Goal: Navigation & Orientation: Find specific page/section

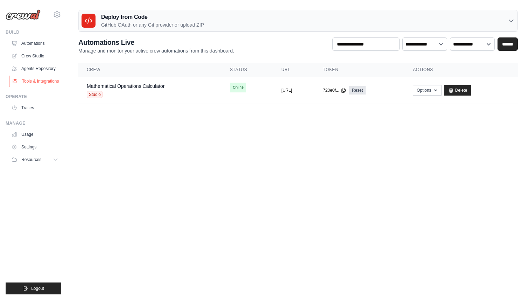
click at [51, 82] on link "Tools & Integrations" at bounding box center [35, 81] width 53 height 11
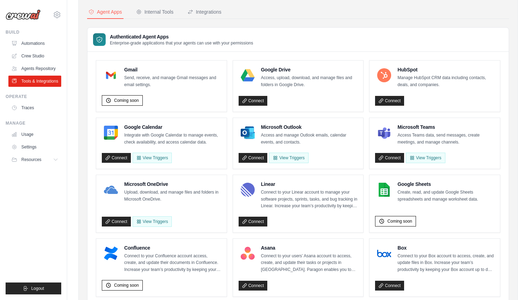
scroll to position [30, 0]
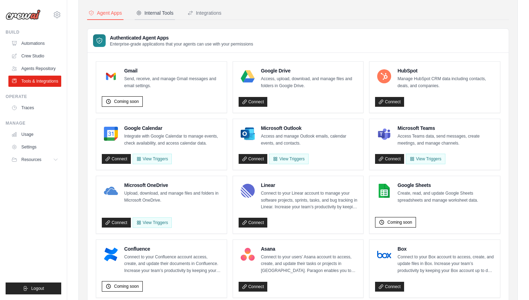
click at [157, 7] on button "Internal Tools" at bounding box center [155, 13] width 40 height 13
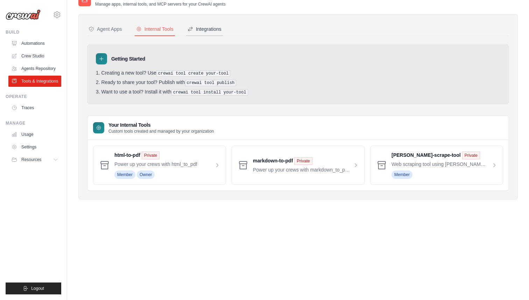
click at [216, 31] on div "Integrations" at bounding box center [204, 29] width 34 height 7
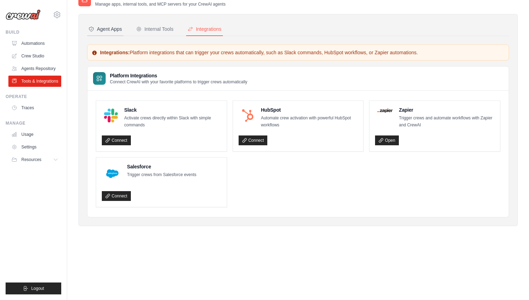
click at [121, 31] on div "Agent Apps" at bounding box center [105, 29] width 34 height 7
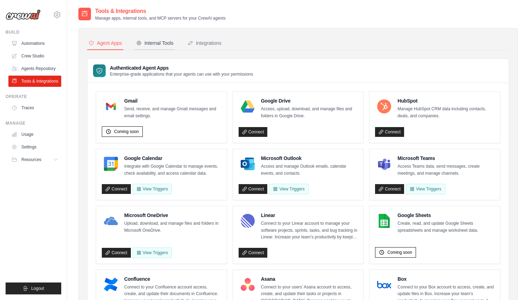
click at [159, 47] on button "Internal Tools" at bounding box center [155, 43] width 40 height 13
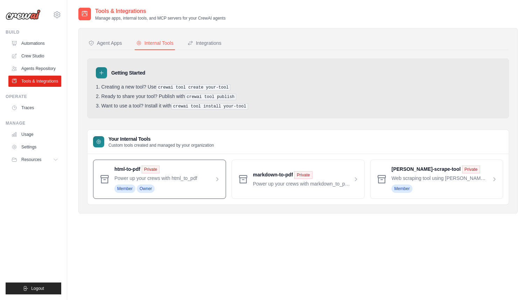
click at [126, 173] on span at bounding box center [167, 178] width 106 height 27
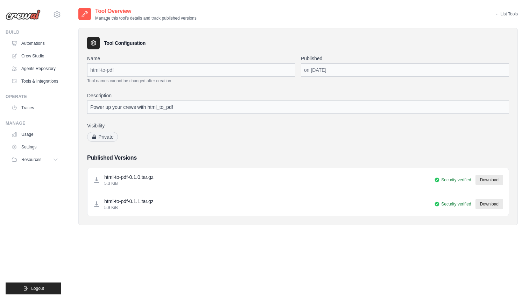
click at [138, 179] on p "html-to-pdf-0.1.0.tar.gz" at bounding box center [128, 176] width 49 height 7
click at [334, 166] on div "Published Versions html-to-pdf-0.1.0.tar.gz 5.3 KiB Security verified Download" at bounding box center [298, 185] width 422 height 63
click at [40, 41] on link "Automations" at bounding box center [35, 43] width 53 height 11
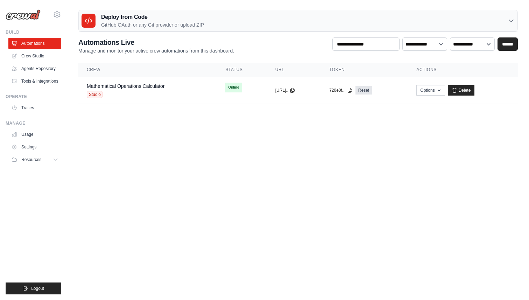
click at [32, 13] on img at bounding box center [23, 14] width 35 height 10
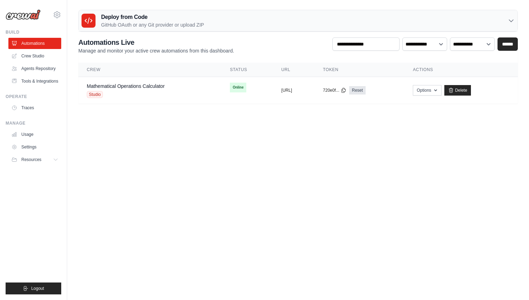
click at [37, 16] on img at bounding box center [23, 14] width 35 height 10
click at [24, 106] on link "Traces" at bounding box center [35, 107] width 53 height 11
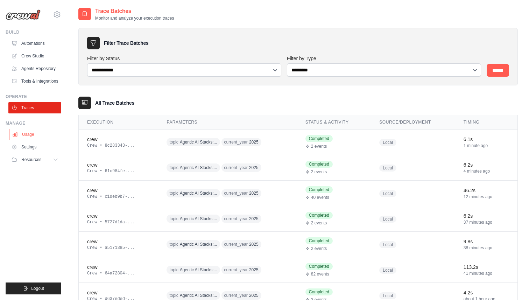
click at [34, 137] on link "Usage" at bounding box center [35, 134] width 53 height 11
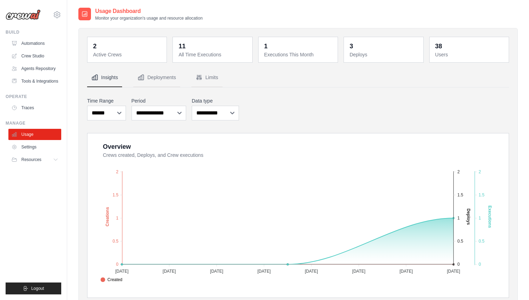
click at [434, 51] on div "38 Users" at bounding box center [469, 49] width 71 height 17
click at [54, 19] on icon at bounding box center [57, 14] width 8 height 8
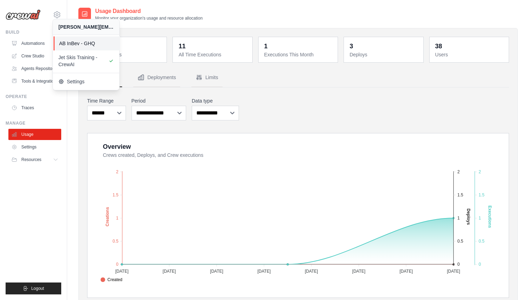
click at [78, 49] on link "AB InBev - GHQ" at bounding box center [86, 43] width 66 height 14
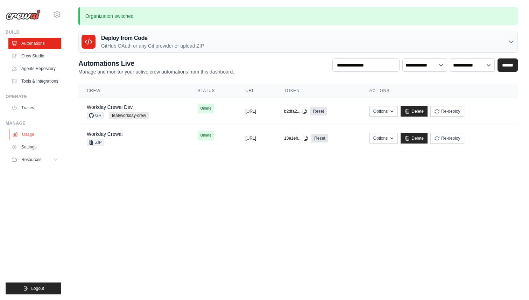
click at [28, 139] on link "Usage" at bounding box center [35, 134] width 53 height 11
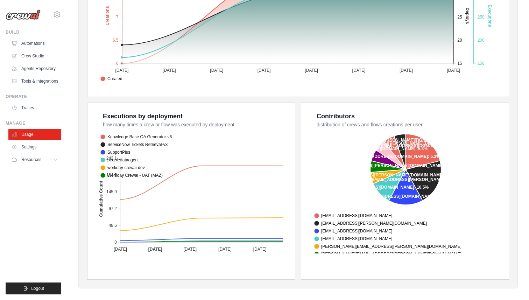
scroll to position [190, 0]
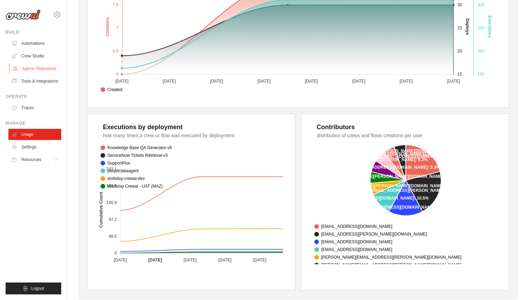
click at [46, 69] on link "Agents Repository" at bounding box center [35, 68] width 53 height 11
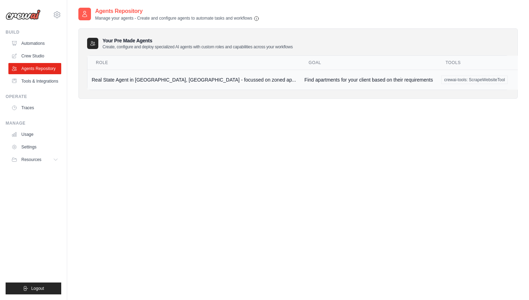
click at [149, 80] on td "Real State Agent in [GEOGRAPHIC_DATA], [GEOGRAPHIC_DATA] - focussed on zoned ap…" at bounding box center [193, 80] width 213 height 20
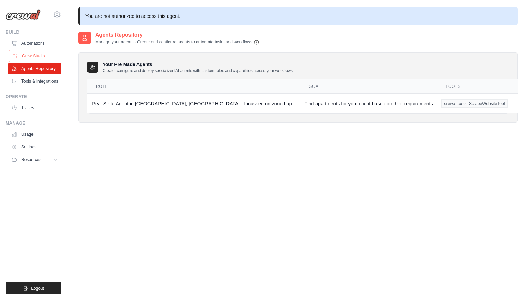
click at [36, 56] on link "Crew Studio" at bounding box center [35, 55] width 53 height 11
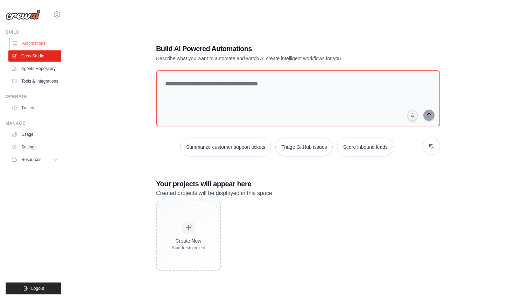
click at [37, 43] on link "Automations" at bounding box center [35, 43] width 53 height 11
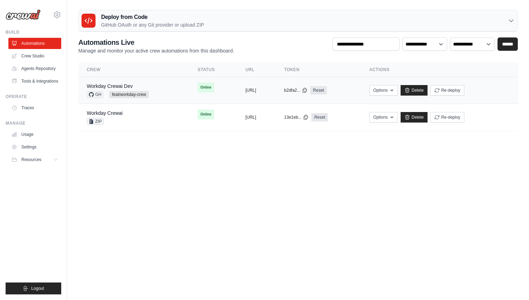
click at [134, 84] on div "Workday Crewai Dev" at bounding box center [118, 86] width 62 height 7
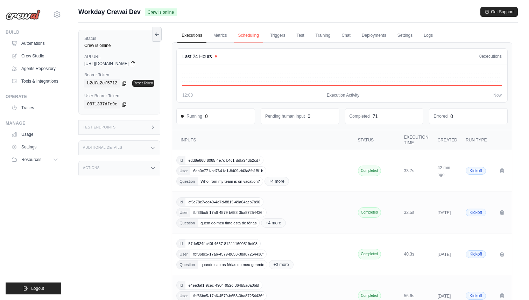
click at [244, 34] on link "Scheduling" at bounding box center [248, 35] width 29 height 15
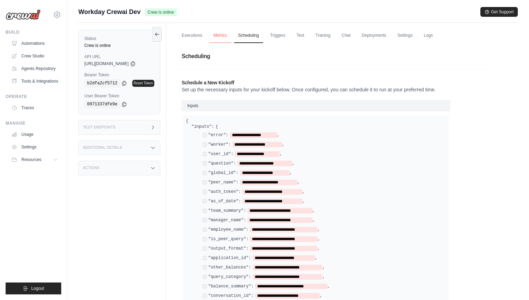
click at [224, 35] on link "Metrics" at bounding box center [220, 35] width 22 height 15
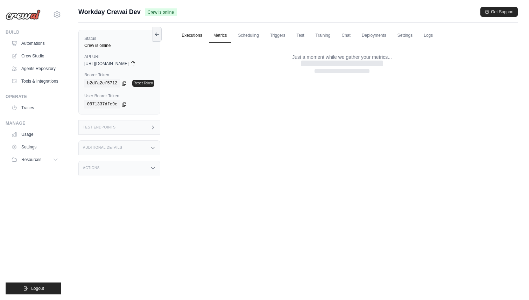
click at [186, 39] on link "Executions" at bounding box center [191, 35] width 29 height 15
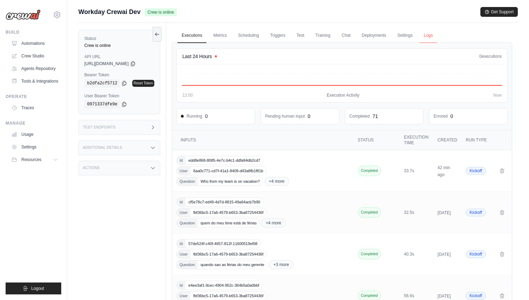
click at [435, 42] on link "Logs" at bounding box center [427, 35] width 17 height 15
